Goal: Find specific page/section

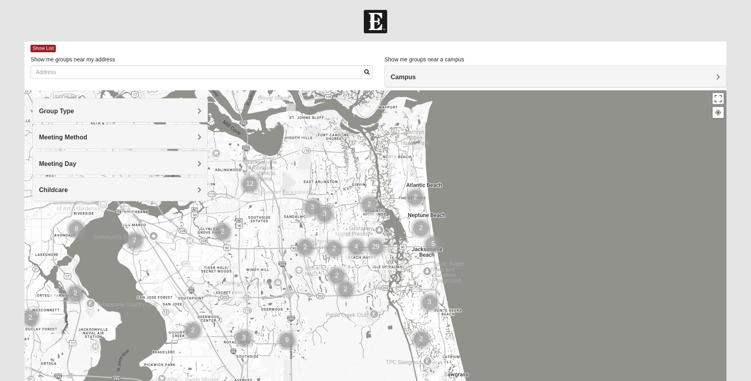
click at [166, 110] on h4 "Group Type" at bounding box center [120, 111] width 163 height 8
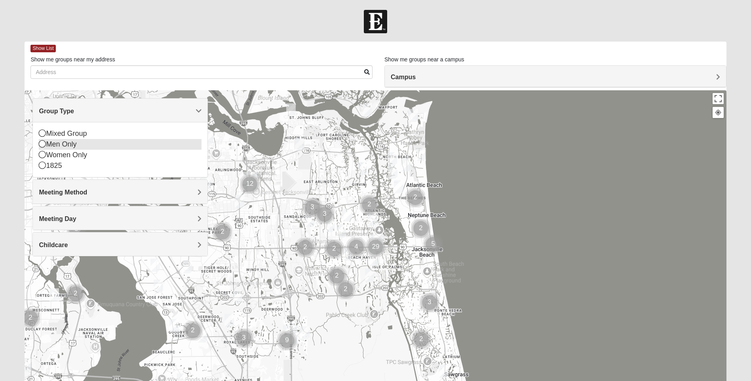
click at [42, 145] on icon at bounding box center [42, 143] width 7 height 7
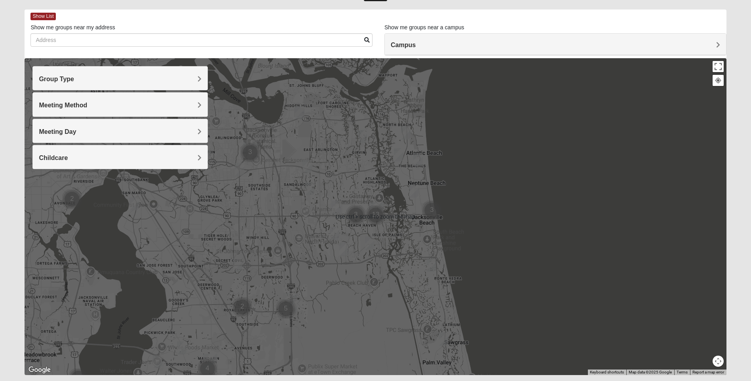
scroll to position [55, 0]
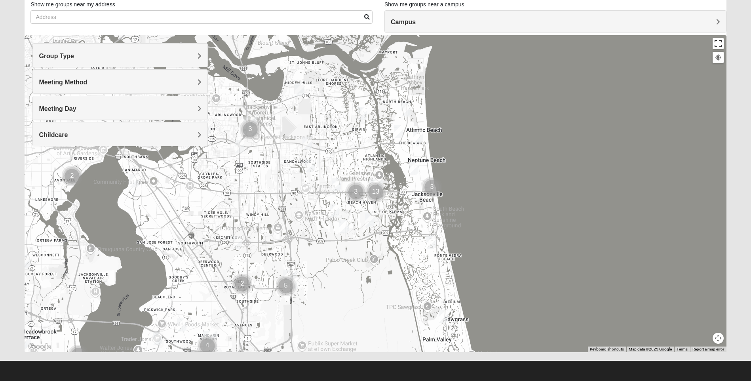
click at [716, 43] on button "Toggle fullscreen view" at bounding box center [718, 43] width 11 height 11
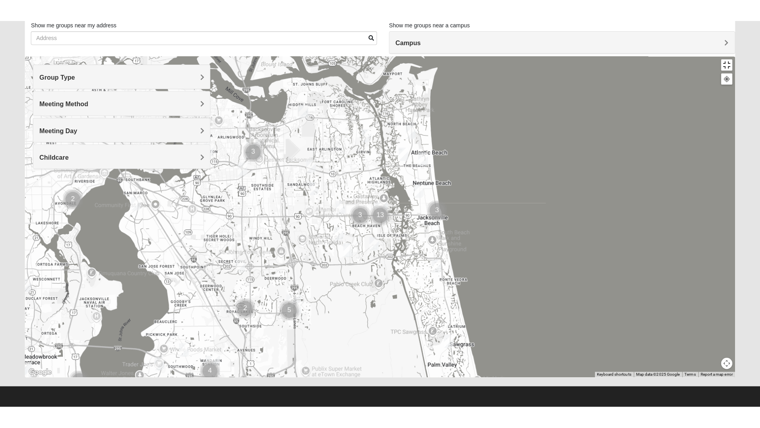
scroll to position [8, 0]
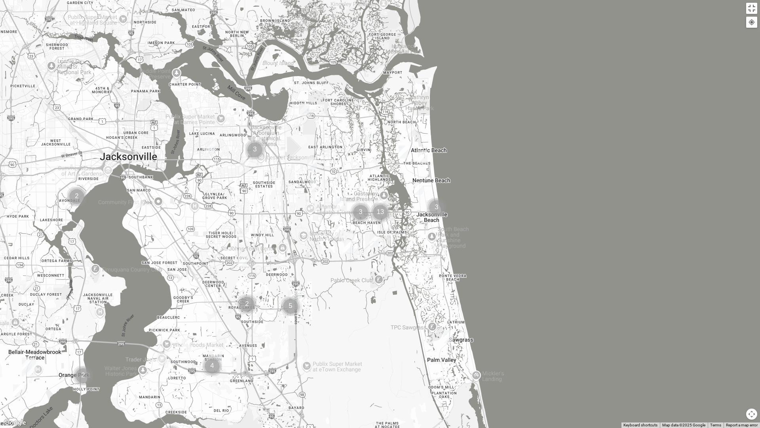
click at [751, 381] on button "Map camera controls" at bounding box center [752, 413] width 11 height 11
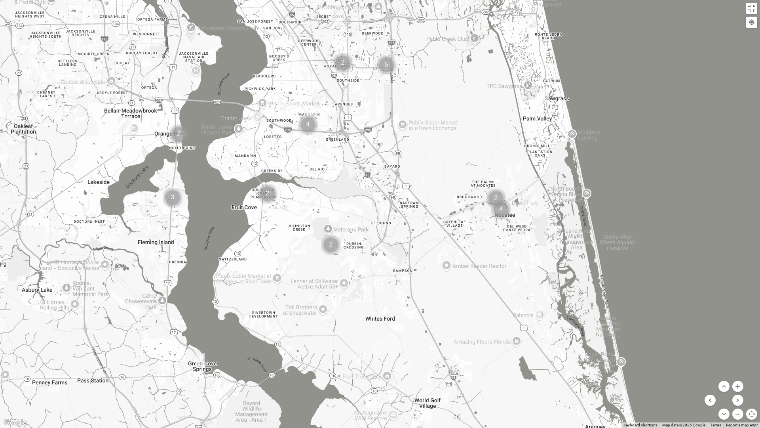
drag, startPoint x: 573, startPoint y: 369, endPoint x: 669, endPoint y: 128, distance: 260.1
click at [669, 128] on div at bounding box center [380, 214] width 760 height 428
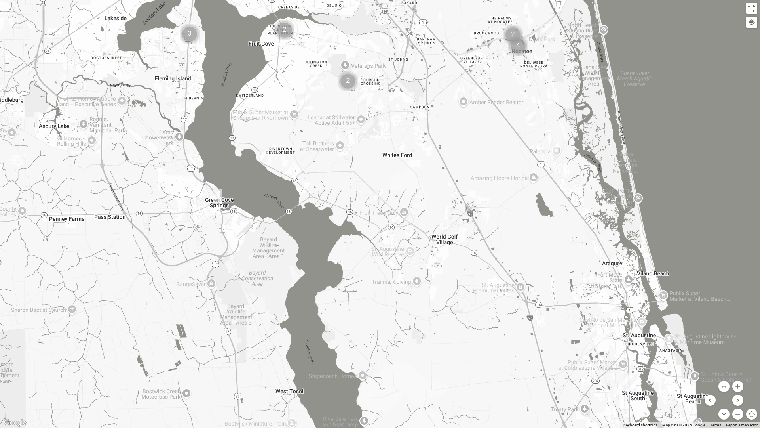
drag, startPoint x: 632, startPoint y: 307, endPoint x: 649, endPoint y: 142, distance: 165.7
click at [649, 142] on div at bounding box center [380, 214] width 760 height 428
click at [265, 156] on img "Mens Contreras 32259" at bounding box center [264, 155] width 10 height 13
click at [379, 197] on img "Mens Dixon/Monday 32092" at bounding box center [379, 195] width 10 height 13
click at [336, 175] on span "Learn More" at bounding box center [330, 173] width 33 height 8
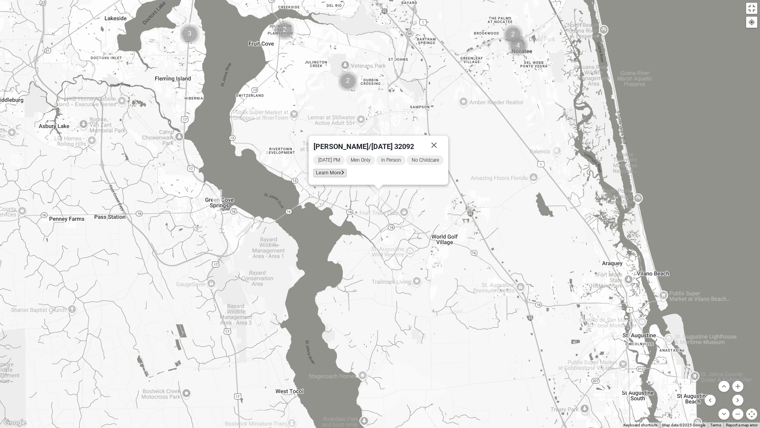
click at [336, 175] on span "Learn More" at bounding box center [330, 173] width 33 height 8
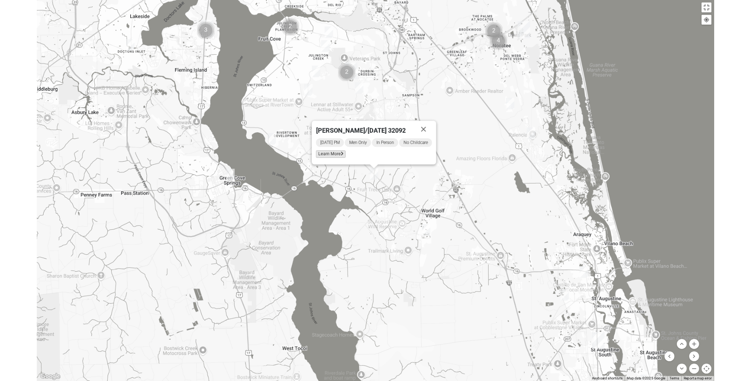
scroll to position [4, 0]
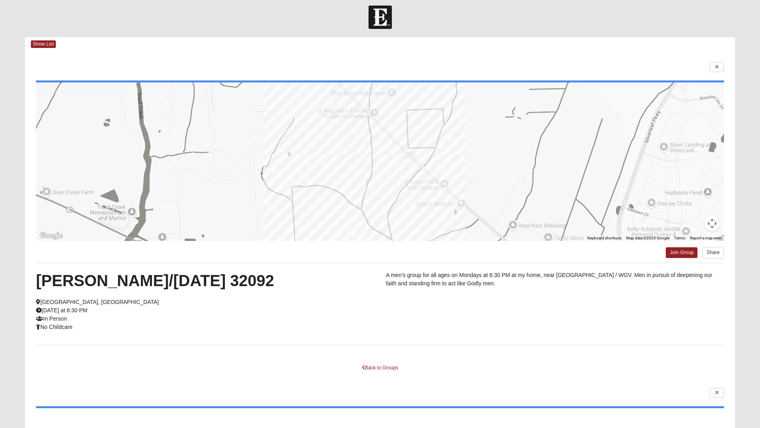
drag, startPoint x: 551, startPoint y: 201, endPoint x: 603, endPoint y: 137, distance: 82.1
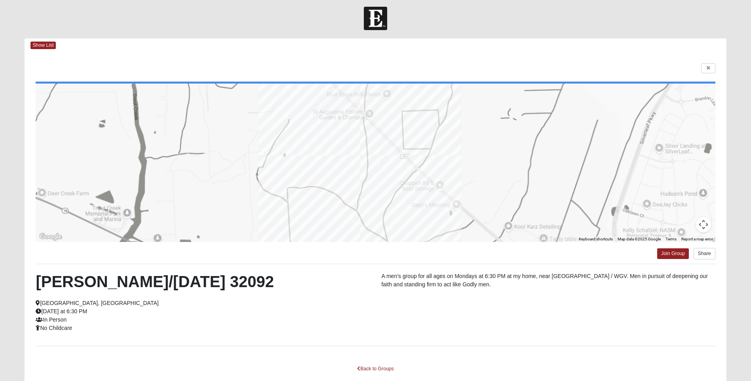
scroll to position [0, 0]
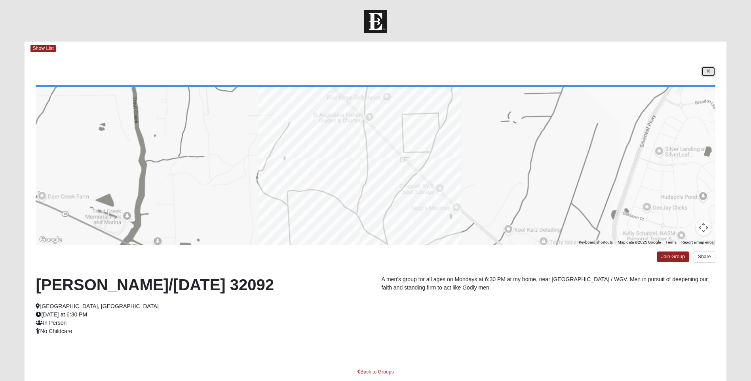
click at [709, 74] on icon at bounding box center [708, 71] width 3 height 5
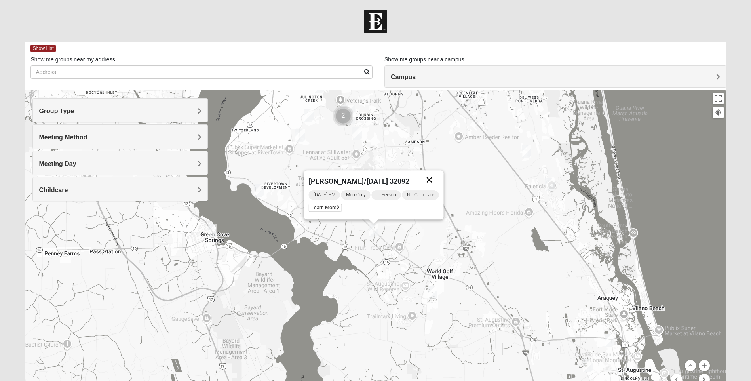
click at [431, 179] on button "Close" at bounding box center [429, 179] width 19 height 19
click at [431, 179] on div "[PERSON_NAME]/[DATE] 32092 [DATE] PM Men Only In Person No Childcare Learn More" at bounding box center [376, 248] width 702 height 317
